Goal: Navigation & Orientation: Find specific page/section

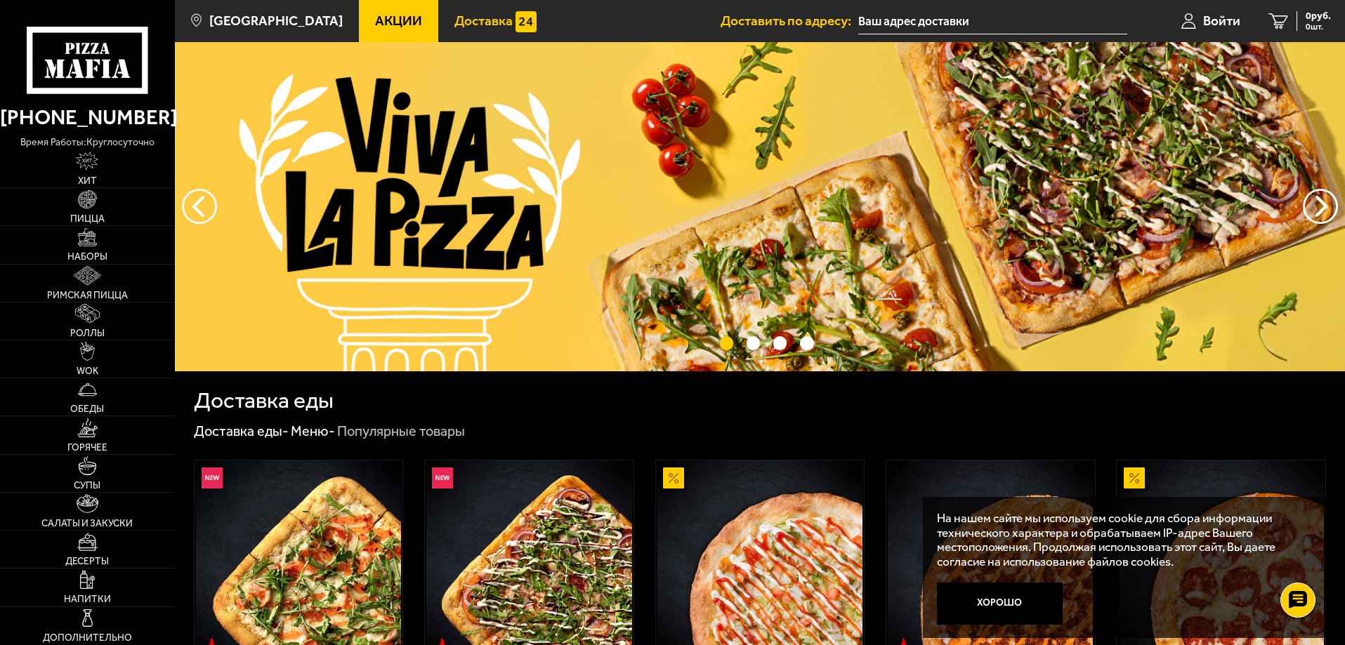
click at [462, 14] on span "Доставка" at bounding box center [483, 20] width 58 height 13
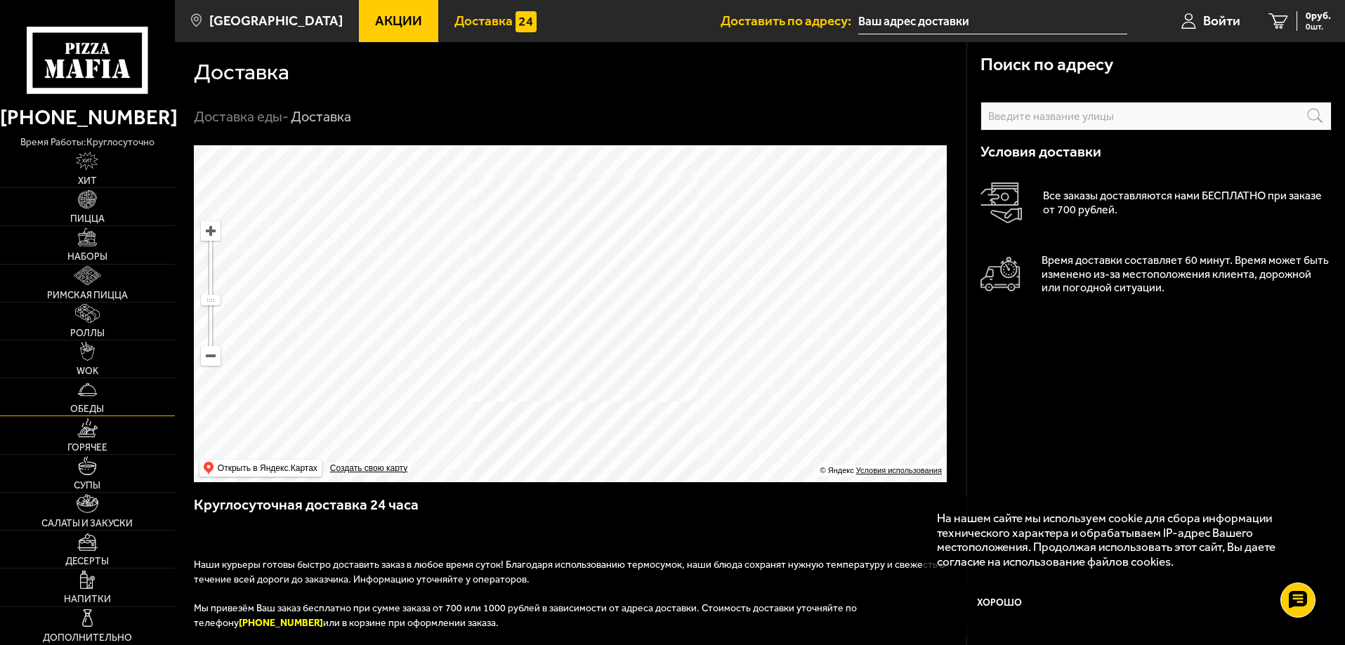
click at [96, 397] on img at bounding box center [87, 390] width 19 height 19
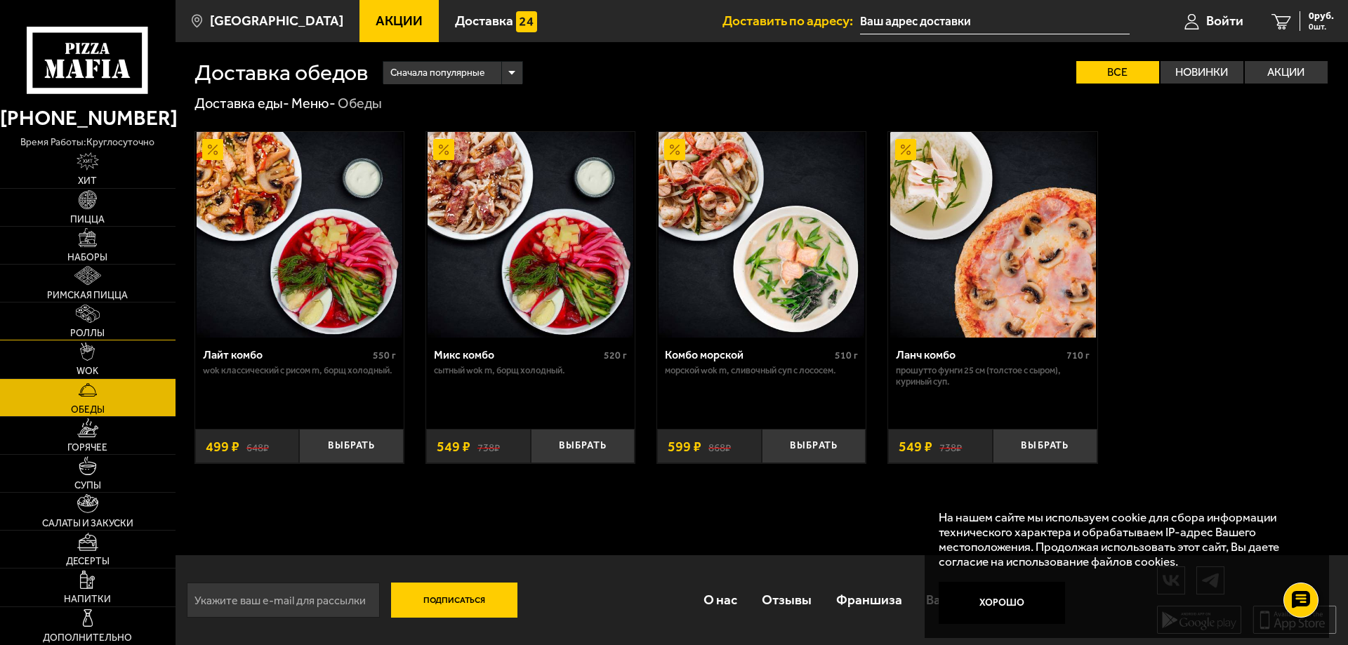
click at [85, 311] on img at bounding box center [88, 314] width 24 height 19
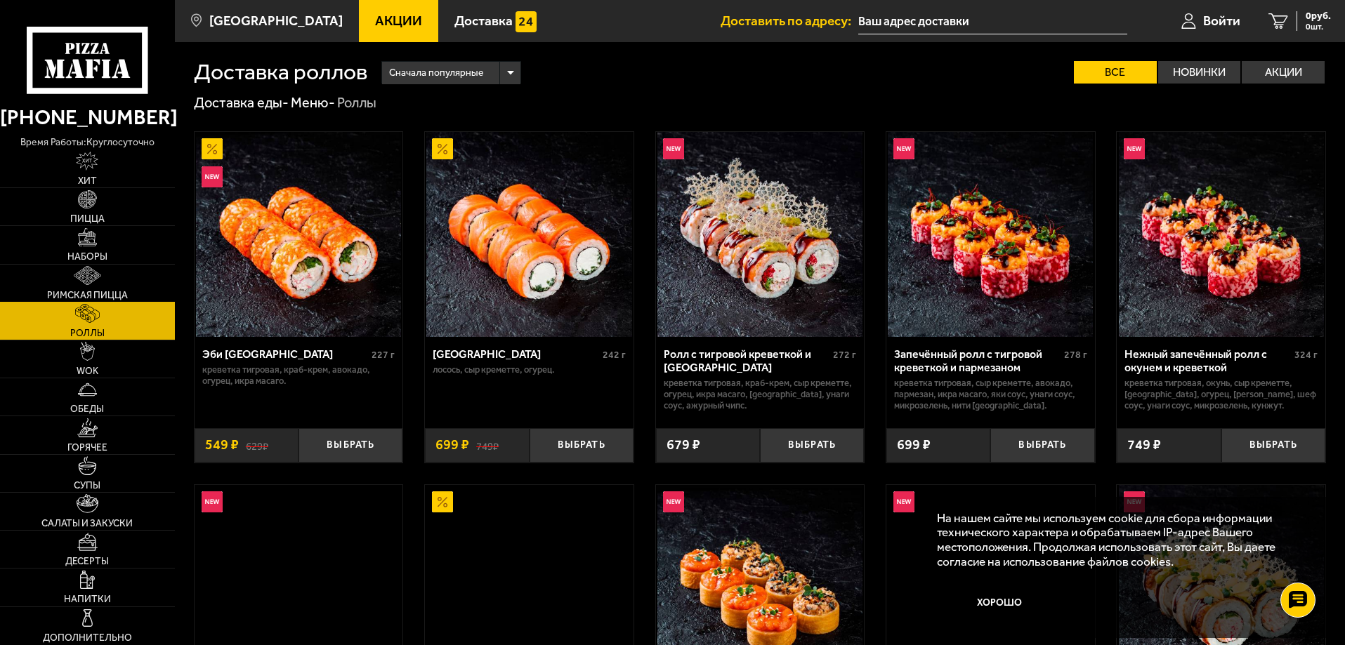
click at [83, 275] on img at bounding box center [87, 275] width 27 height 19
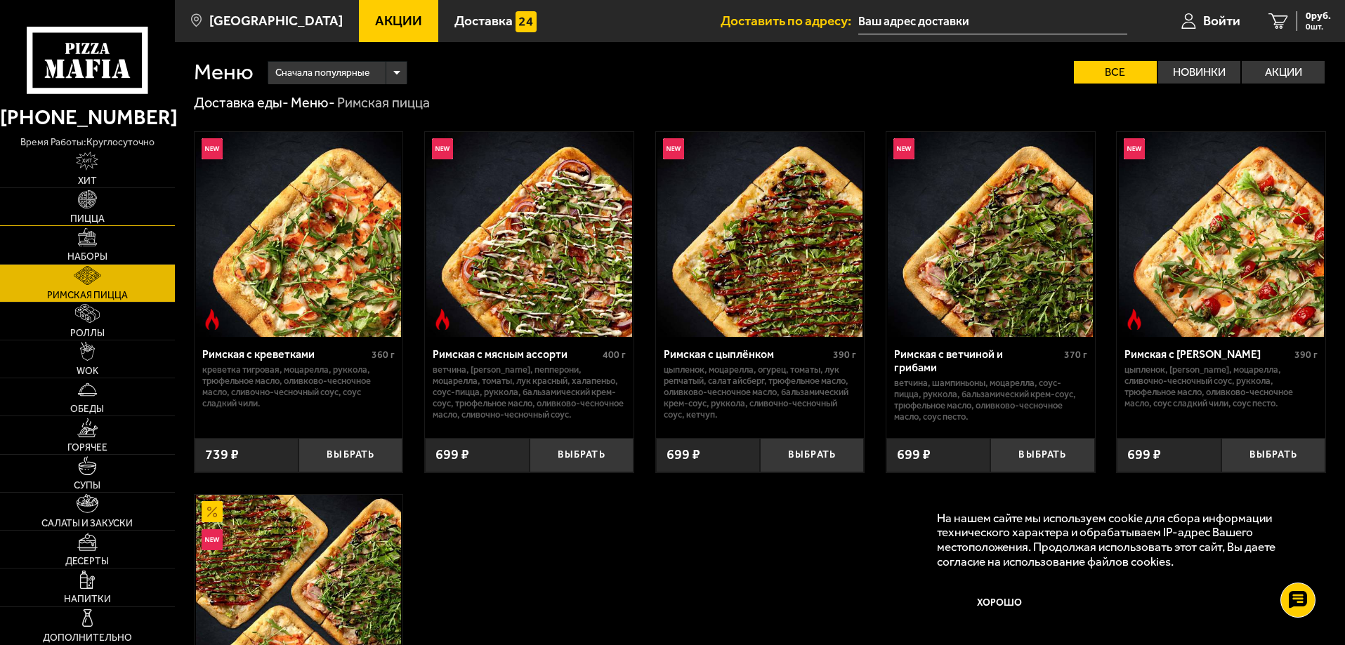
click at [94, 224] on span "Пицца" at bounding box center [87, 219] width 34 height 10
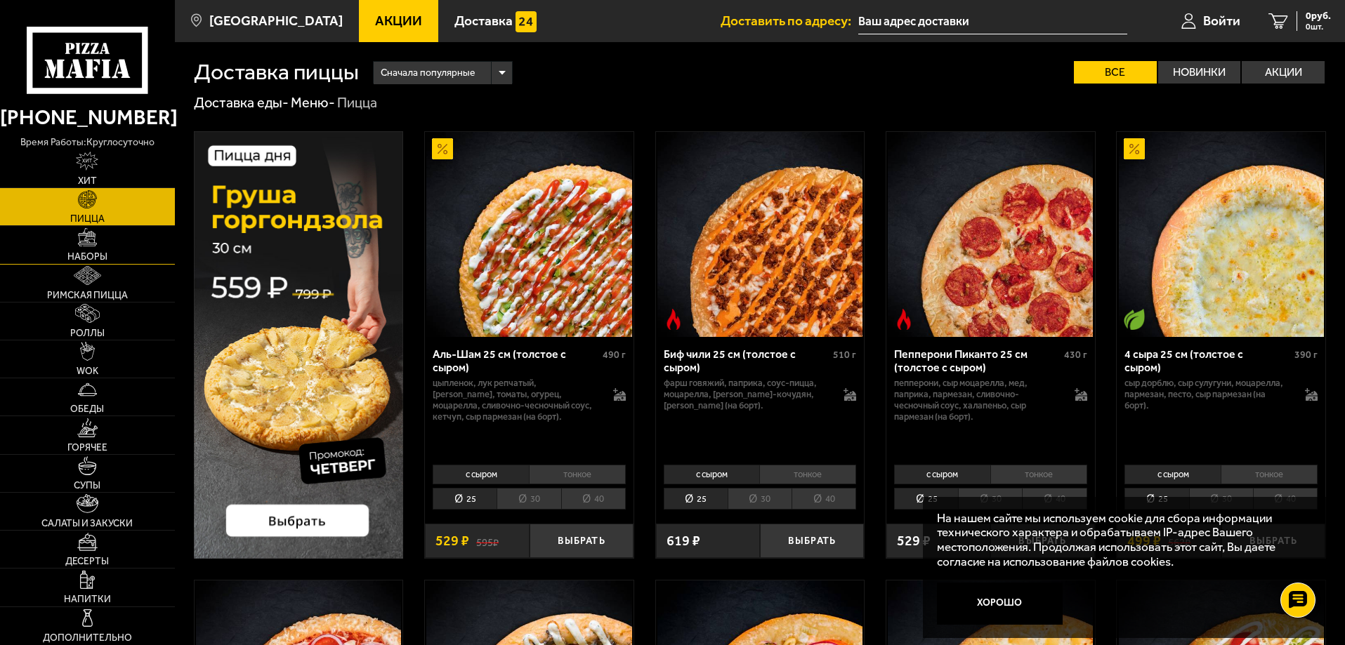
click at [95, 245] on img at bounding box center [87, 237] width 19 height 19
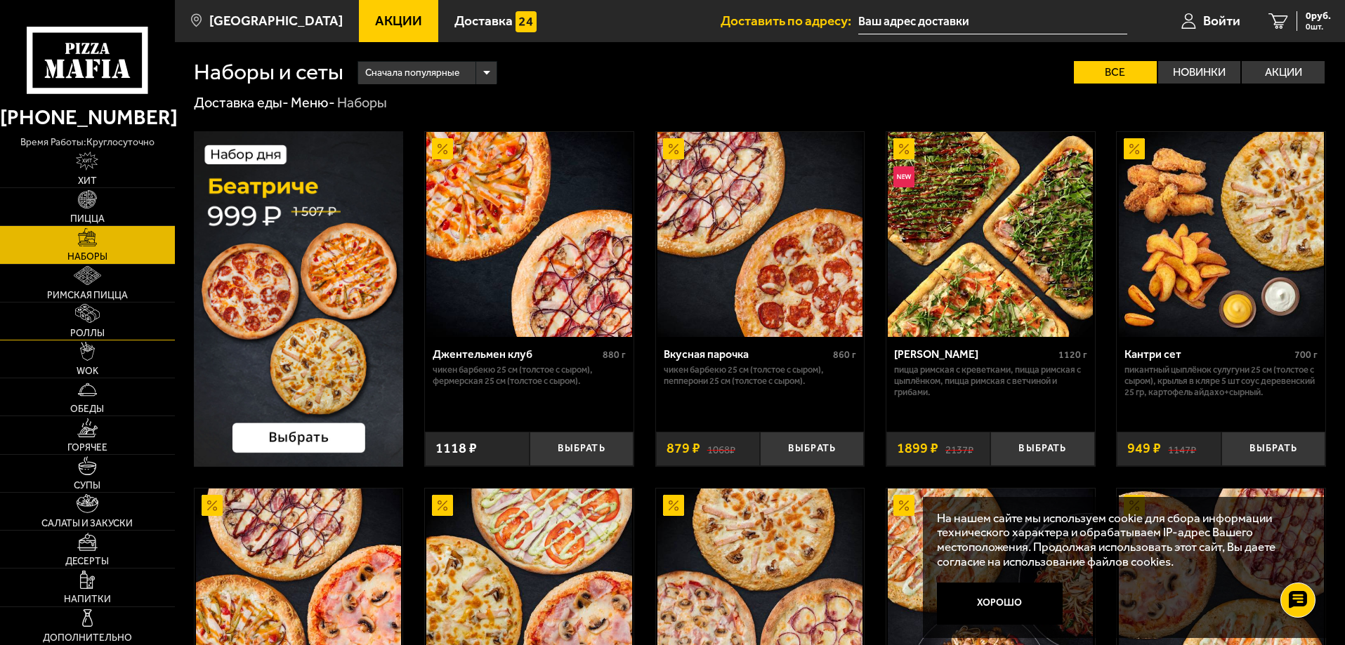
click at [99, 307] on img at bounding box center [87, 313] width 24 height 19
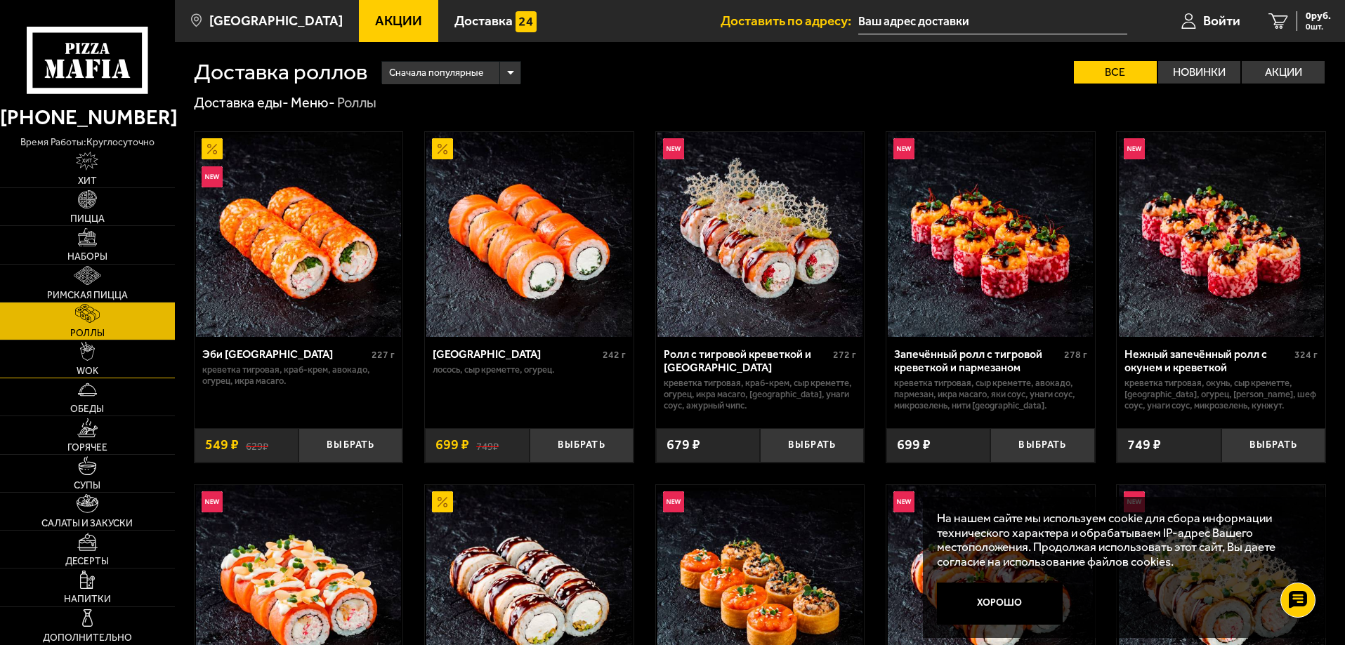
click at [93, 360] on img at bounding box center [87, 351] width 15 height 19
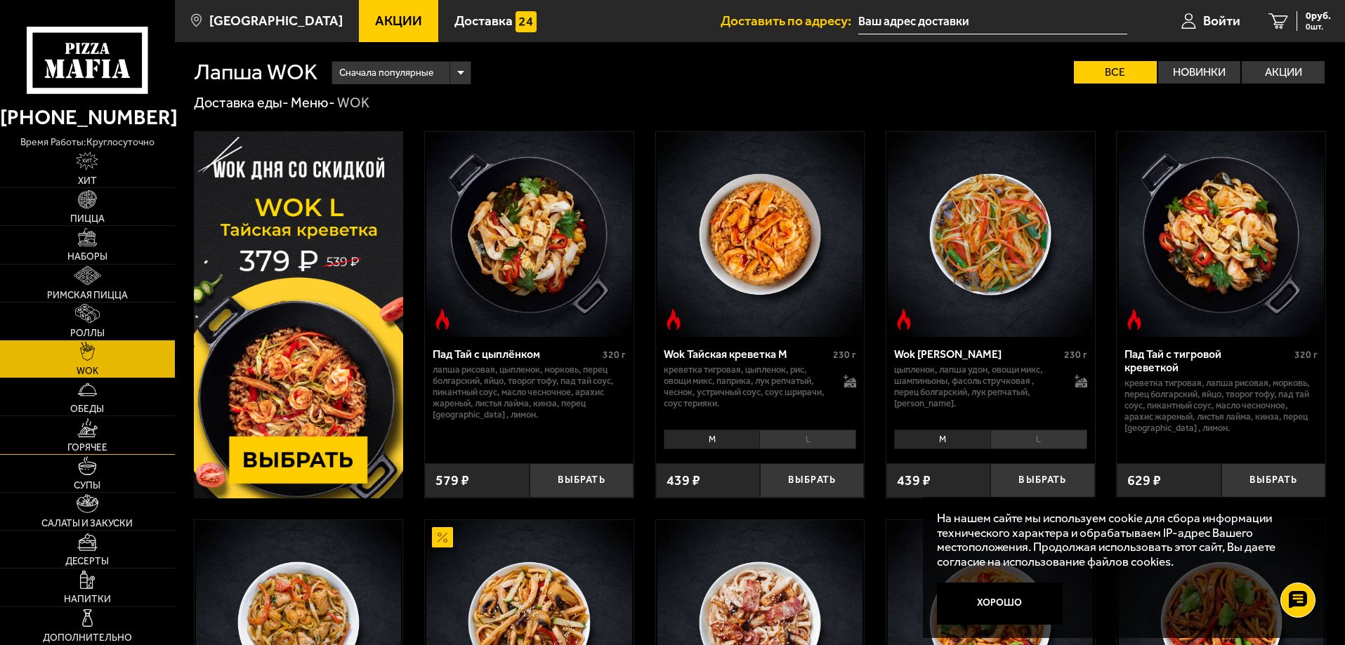
click at [78, 437] on link "Горячее" at bounding box center [87, 434] width 175 height 37
